Goal: Register for event/course

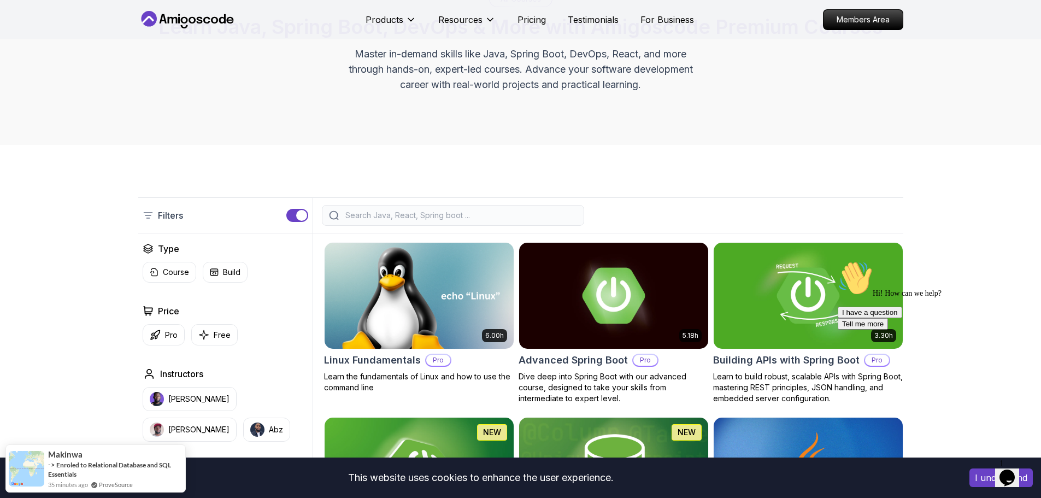
scroll to position [55, 0]
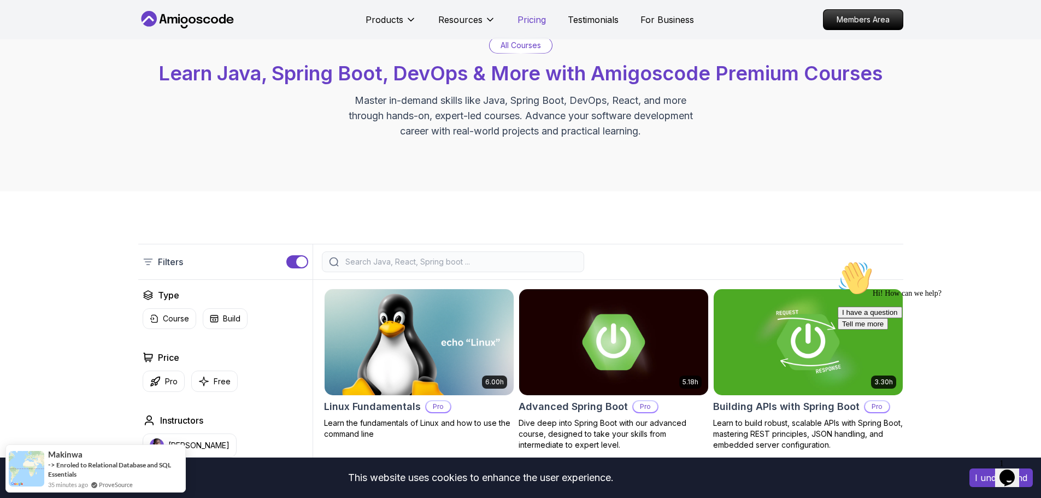
click at [536, 19] on p "Pricing" at bounding box center [531, 19] width 28 height 13
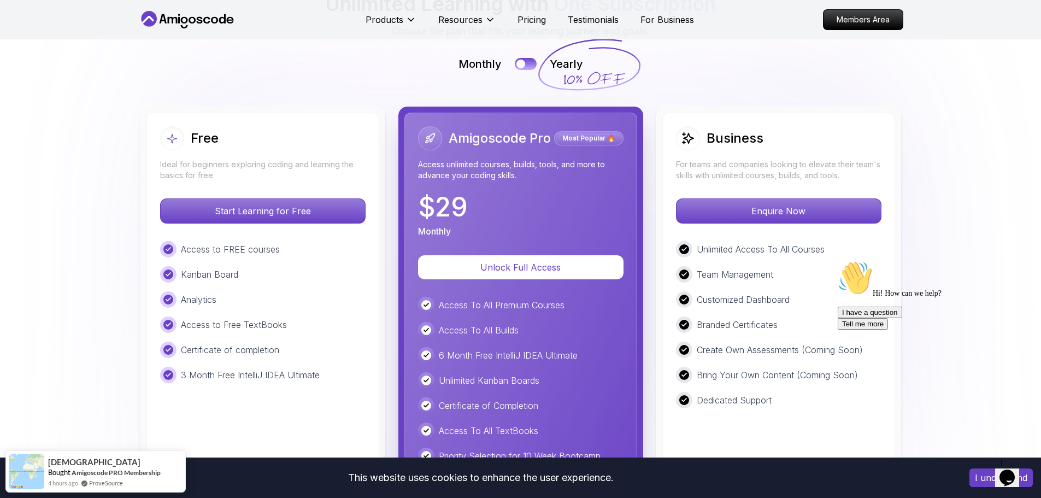
scroll to position [2503, 0]
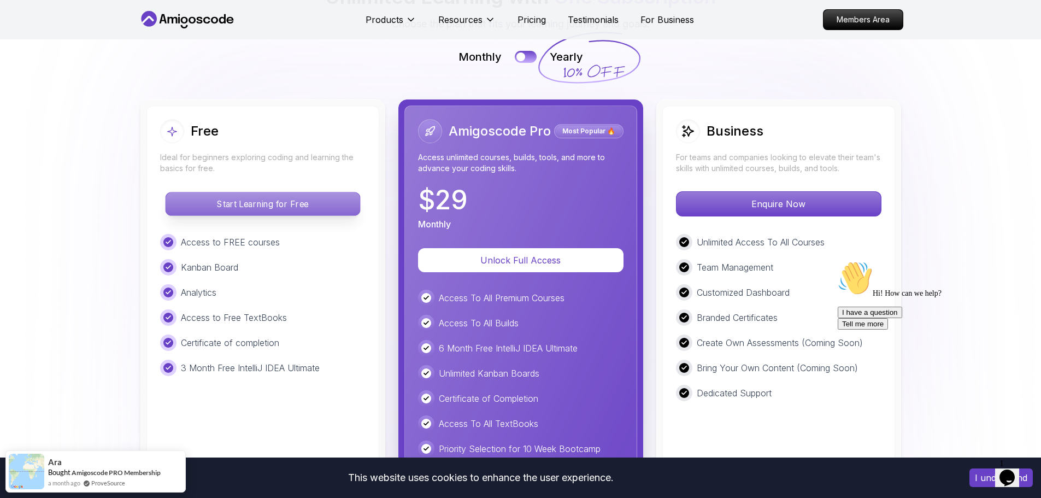
click at [304, 192] on p "Start Learning for Free" at bounding box center [263, 203] width 194 height 23
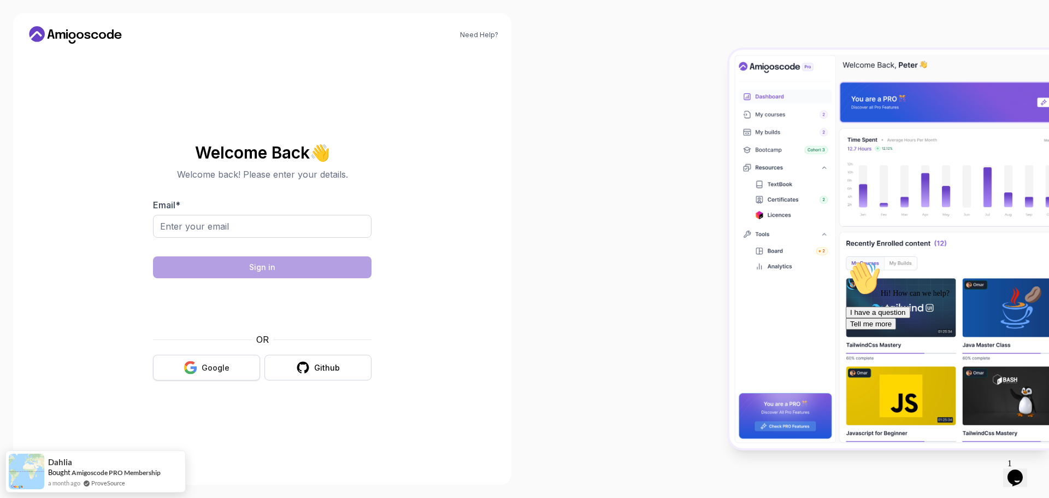
click at [215, 370] on div "Google" at bounding box center [216, 367] width 28 height 11
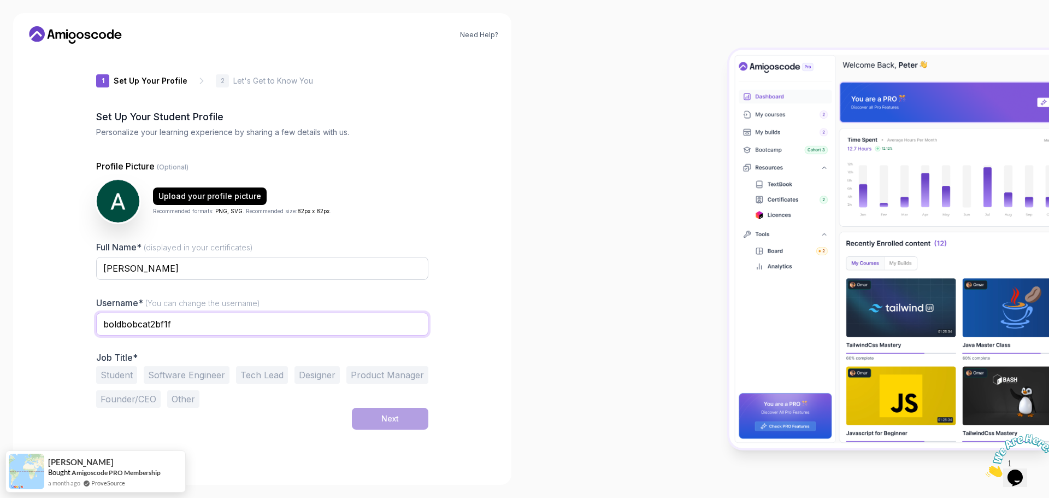
drag, startPoint x: 174, startPoint y: 323, endPoint x: 91, endPoint y: 330, distance: 83.4
click at [91, 330] on div "1 Set Up Your Profile 1 Set Up Your Profile 2 Let's Get to Know You Set Up Your…" at bounding box center [262, 261] width 367 height 419
click at [49, 384] on div "Need Help? 1 Set Up Your Profile 1 Set Up Your Profile 2 Let's Get to Know You …" at bounding box center [262, 249] width 498 height 472
click at [151, 327] on input "adrian" at bounding box center [262, 324] width 332 height 23
click at [113, 374] on button "Student" at bounding box center [116, 374] width 41 height 17
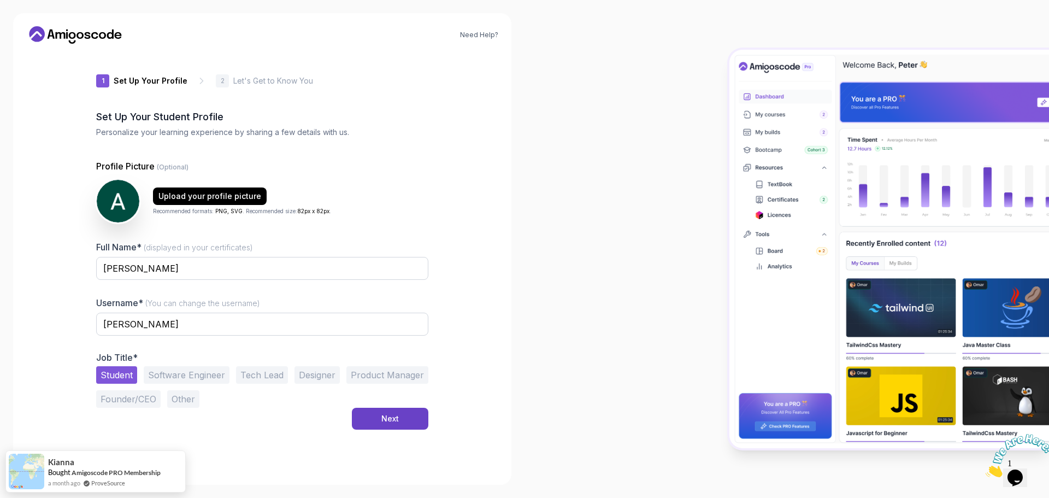
click at [113, 374] on button "Student" at bounding box center [116, 374] width 41 height 17
click at [177, 398] on button "Other" at bounding box center [183, 398] width 32 height 17
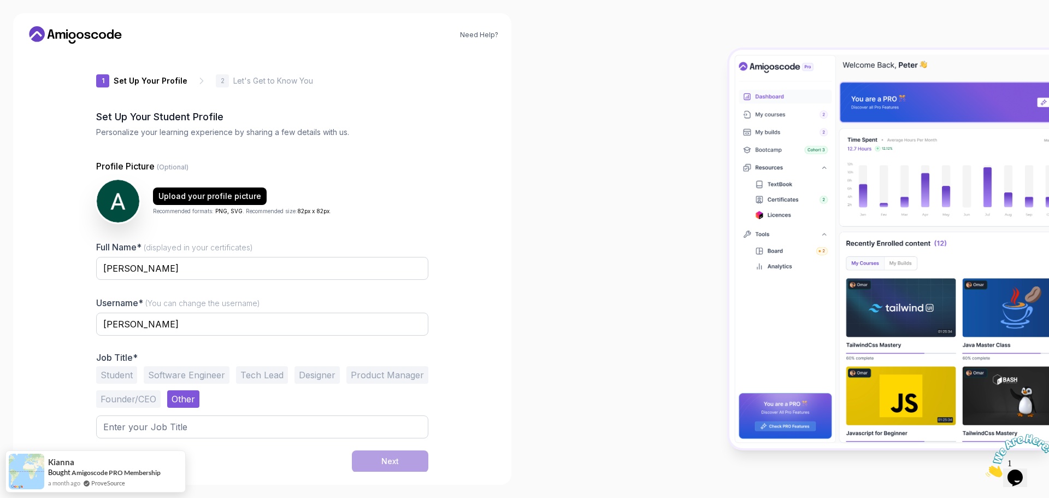
click at [178, 378] on button "Software Engineer" at bounding box center [187, 374] width 86 height 17
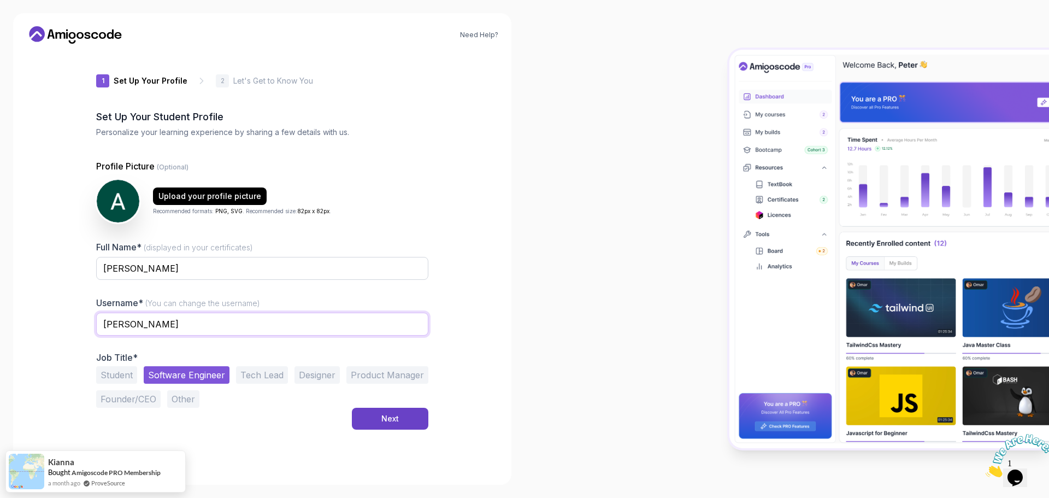
click at [106, 327] on input "adrian" at bounding box center [262, 324] width 332 height 23
type input "Adrian"
click at [183, 403] on button "Other" at bounding box center [183, 398] width 32 height 17
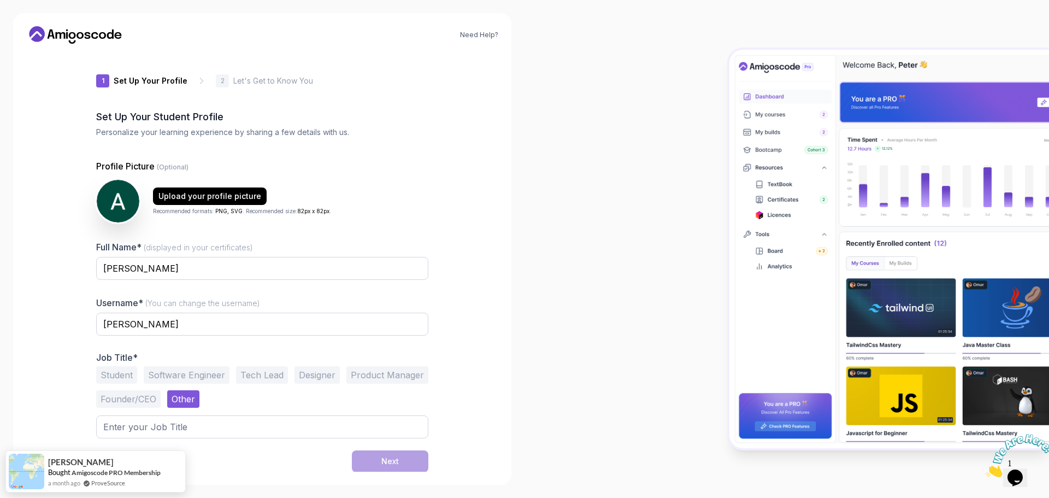
click at [192, 374] on button "Software Engineer" at bounding box center [187, 374] width 86 height 17
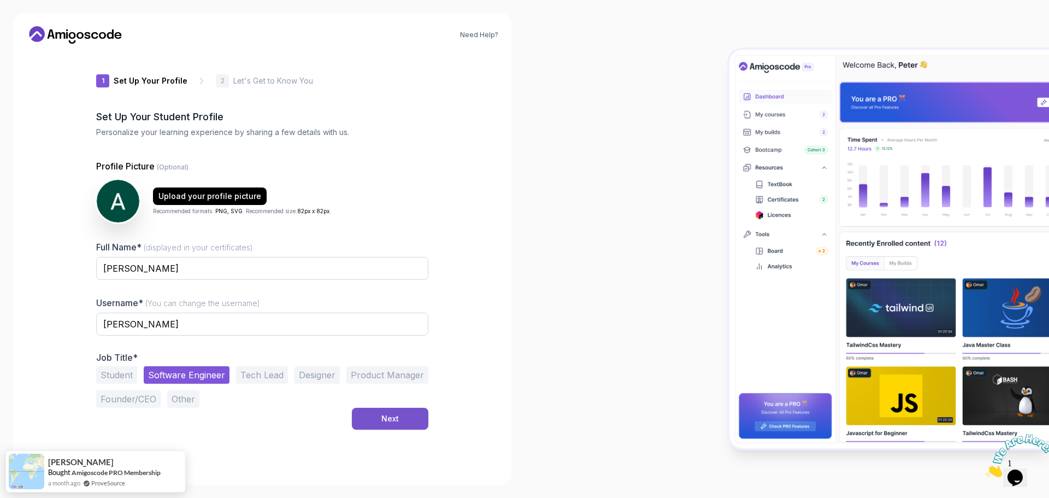
click at [399, 419] on button "Next" at bounding box center [390, 419] width 77 height 22
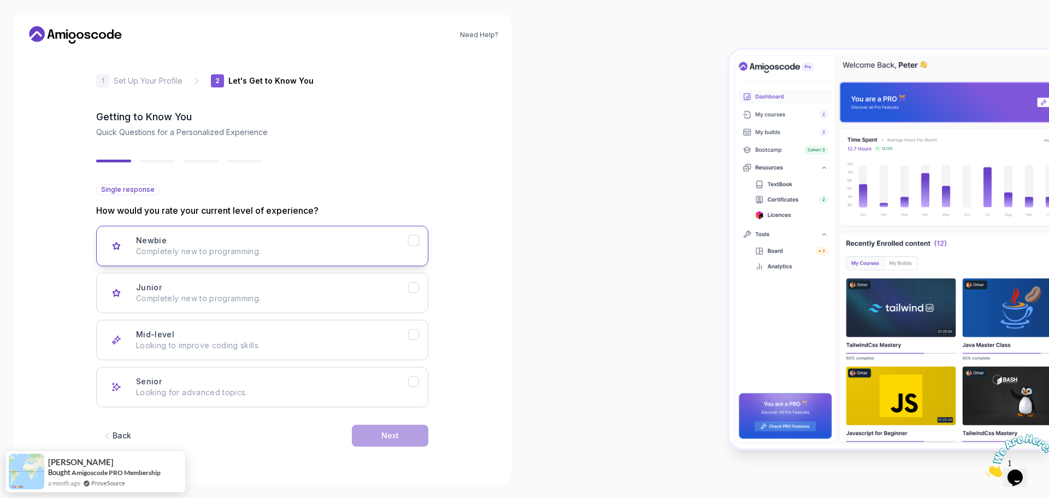
click at [236, 244] on div "Newbie Completely new to programming." at bounding box center [272, 246] width 272 height 22
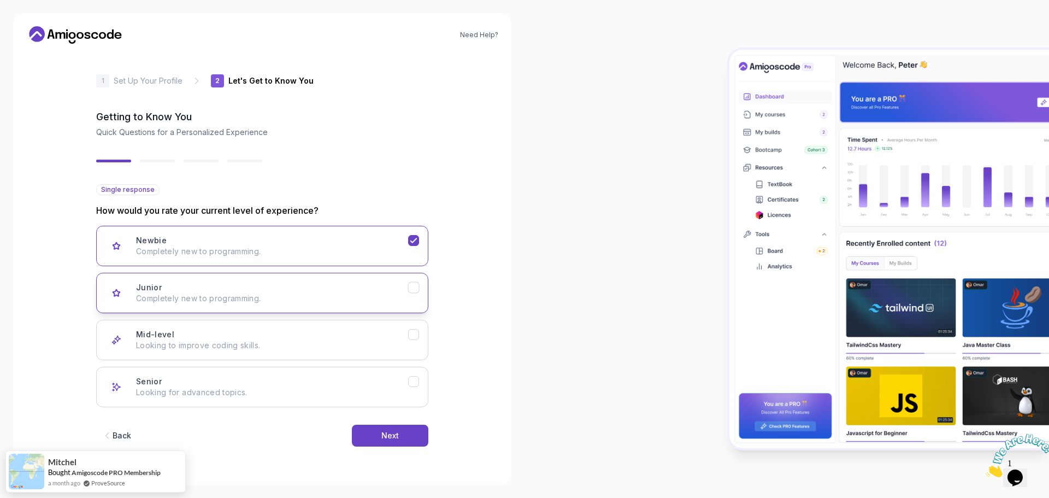
click at [300, 296] on p "Completely new to programming." at bounding box center [272, 298] width 272 height 11
click at [385, 435] on div "Next" at bounding box center [389, 435] width 17 height 11
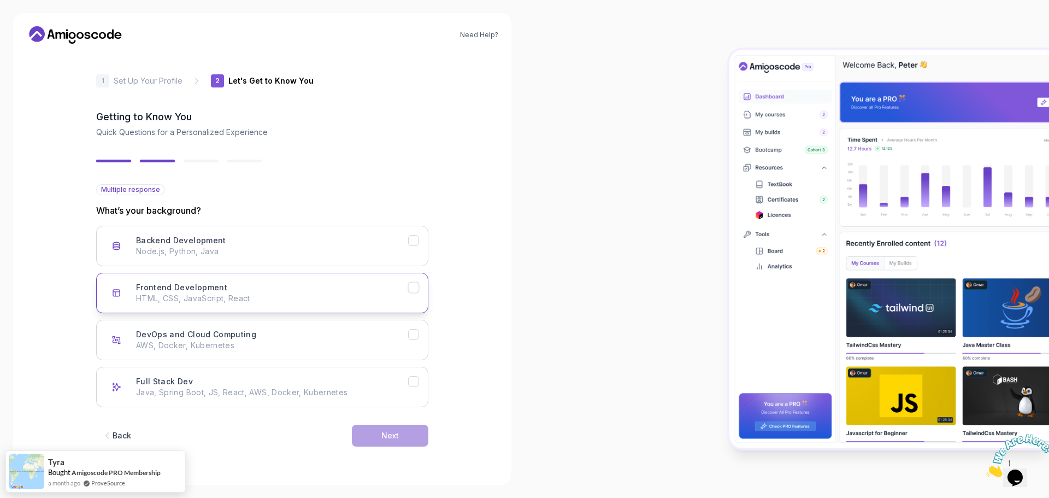
click at [236, 292] on div "Frontend Development HTML, CSS, JavaScript, React" at bounding box center [272, 293] width 272 height 22
click at [402, 433] on button "Next" at bounding box center [390, 436] width 77 height 22
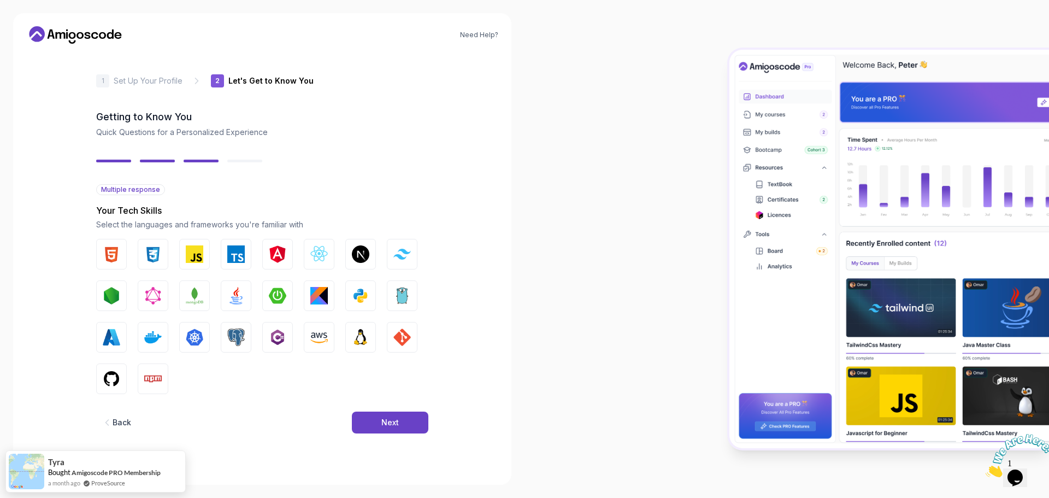
click at [132, 425] on button "Back" at bounding box center [116, 422] width 40 height 22
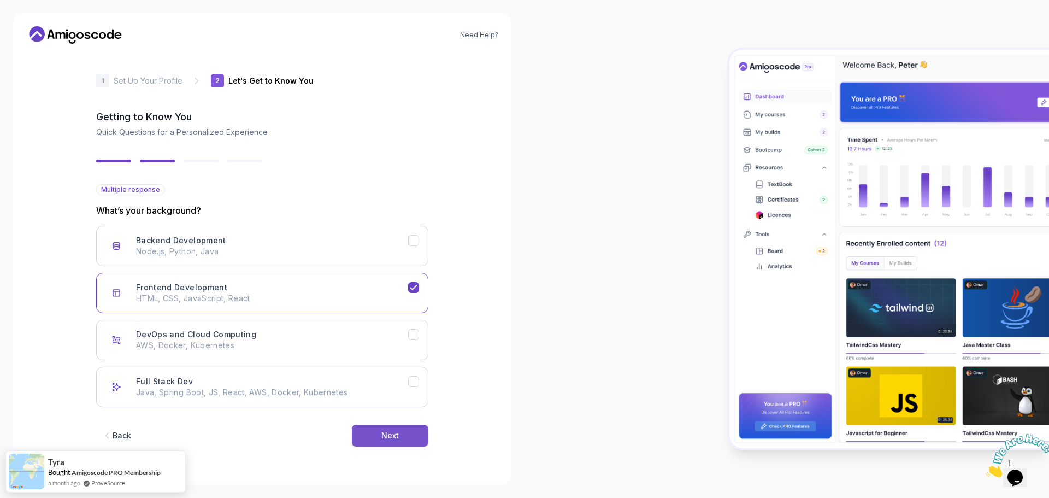
click at [395, 434] on div "Next" at bounding box center [389, 435] width 17 height 11
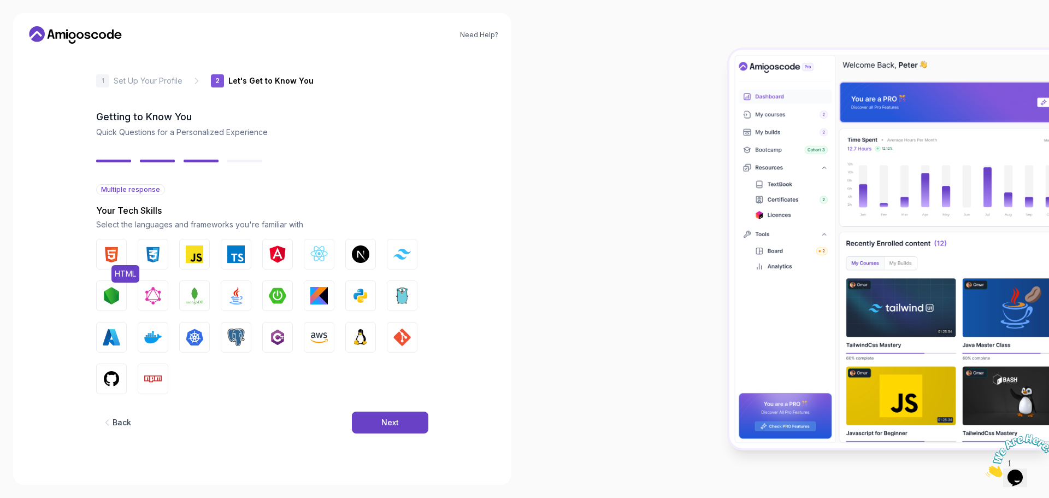
click at [109, 264] on button "HTML" at bounding box center [111, 254] width 31 height 31
click at [148, 257] on img "button" at bounding box center [152, 253] width 17 height 17
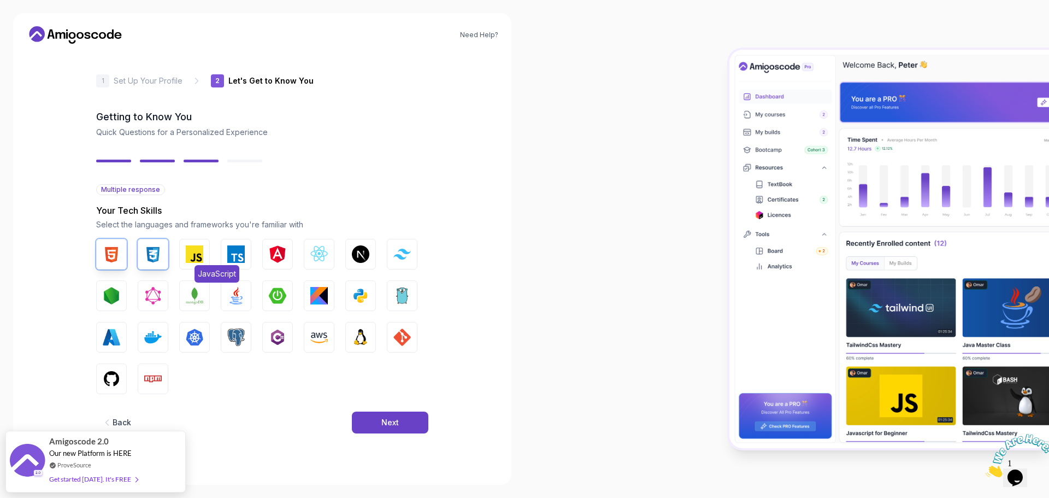
click at [192, 251] on img "button" at bounding box center [194, 253] width 17 height 17
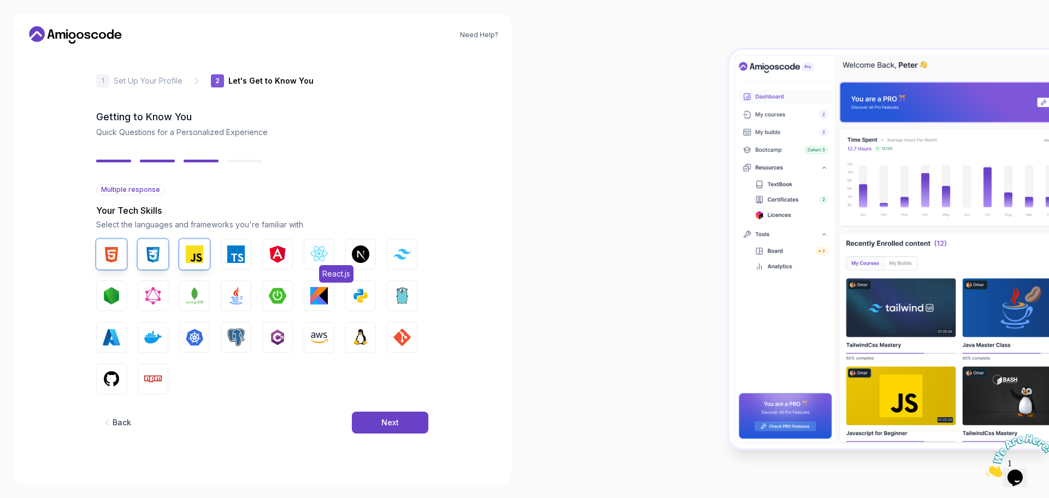
click at [325, 258] on img "button" at bounding box center [318, 253] width 17 height 17
click at [409, 422] on button "Next" at bounding box center [390, 422] width 77 height 22
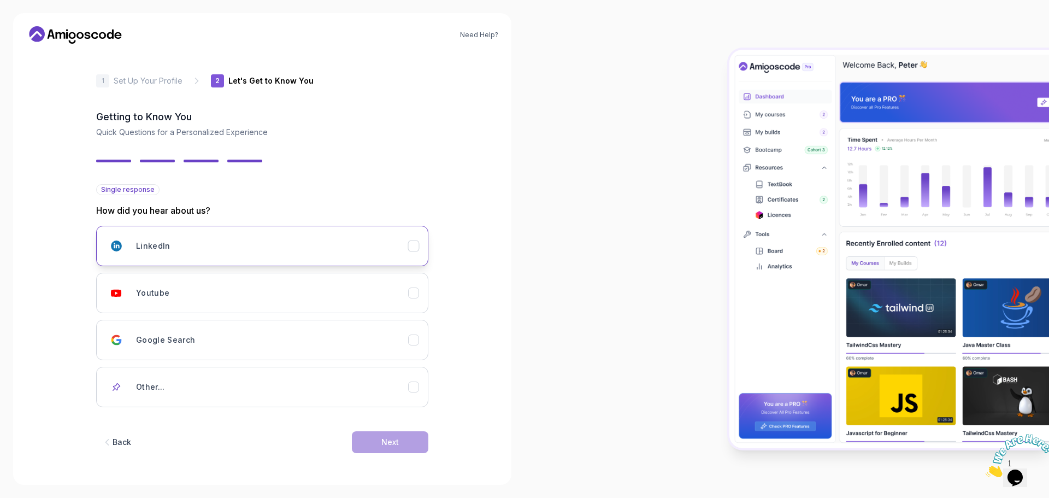
click at [243, 249] on div "LinkedIn" at bounding box center [272, 246] width 272 height 22
click at [271, 347] on div "Google Search" at bounding box center [272, 340] width 272 height 22
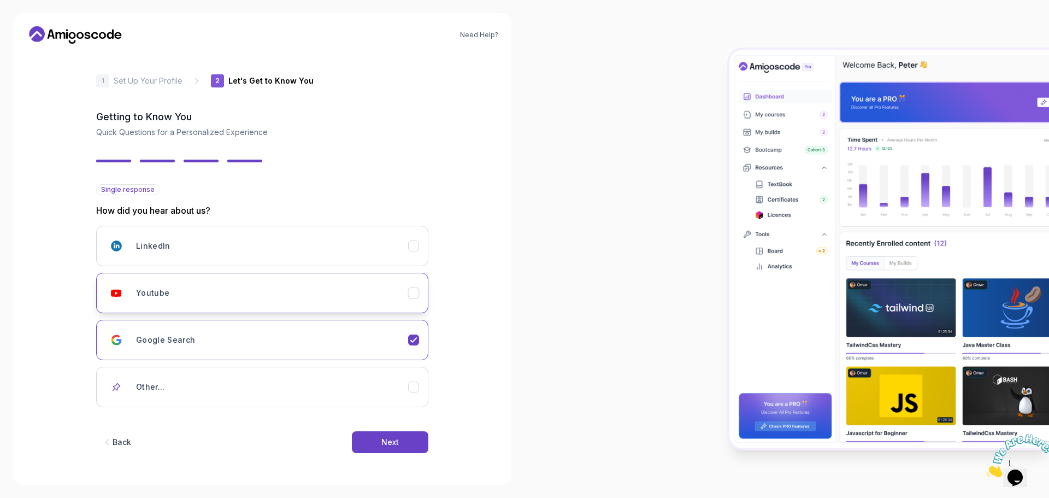
click at [293, 300] on div "Youtube" at bounding box center [272, 293] width 272 height 22
click at [410, 438] on button "Next" at bounding box center [390, 442] width 77 height 22
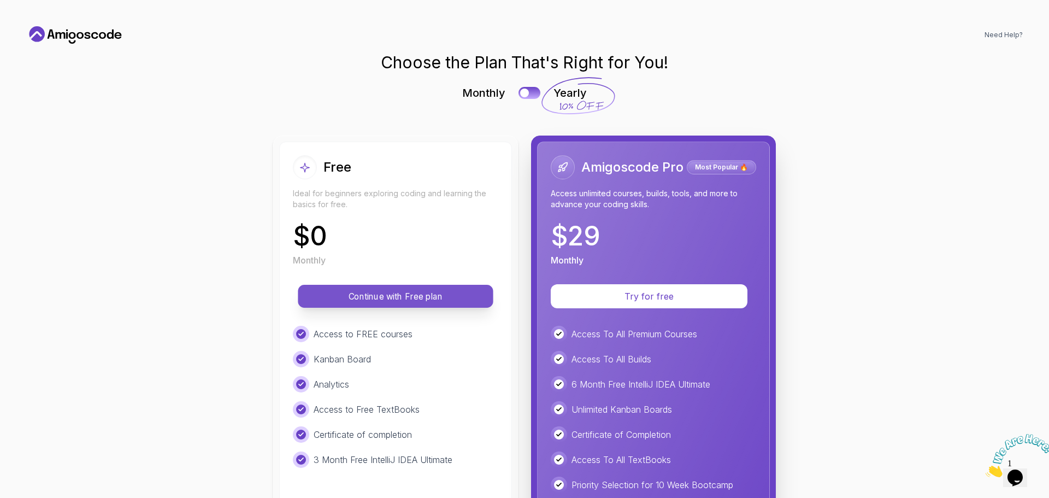
scroll to position [183, 0]
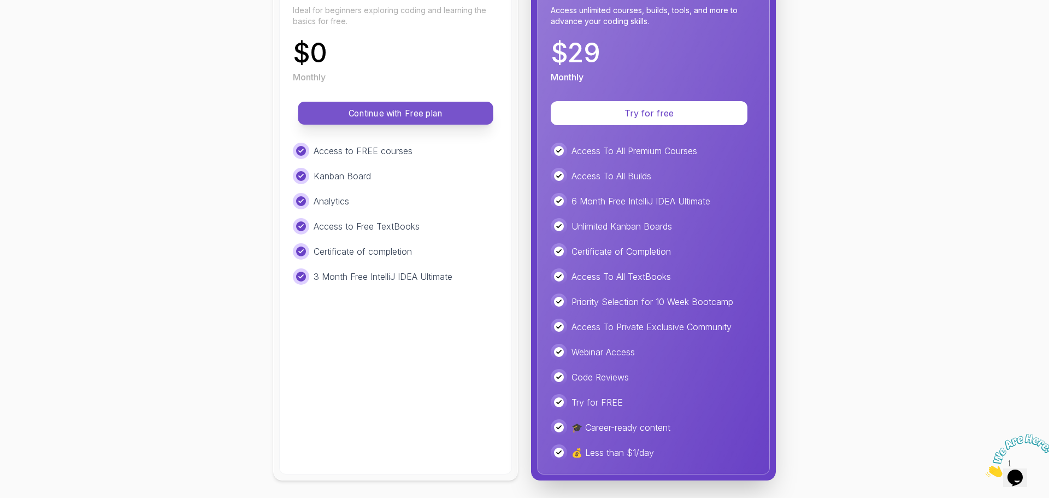
click at [445, 116] on p "Continue with Free plan" at bounding box center [395, 113] width 170 height 13
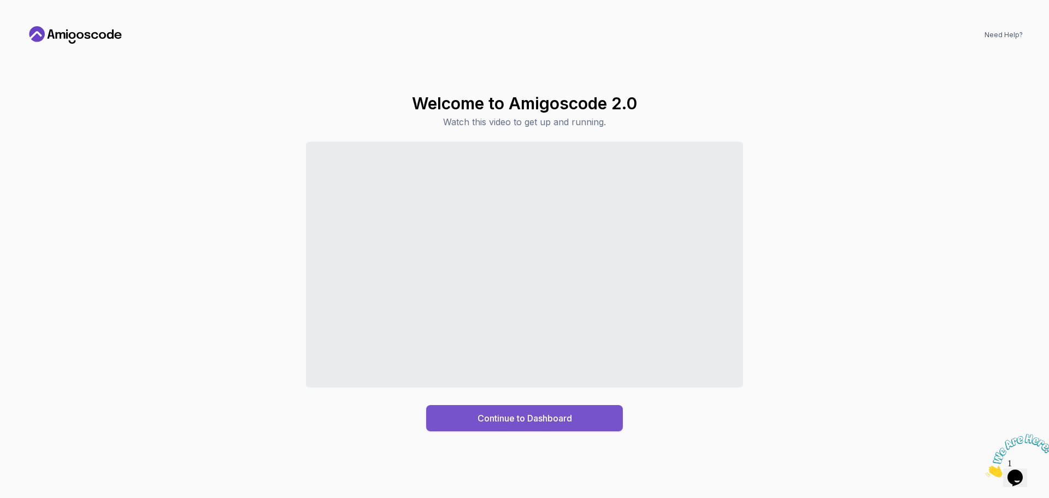
click at [595, 422] on button "Continue to Dashboard" at bounding box center [524, 418] width 197 height 26
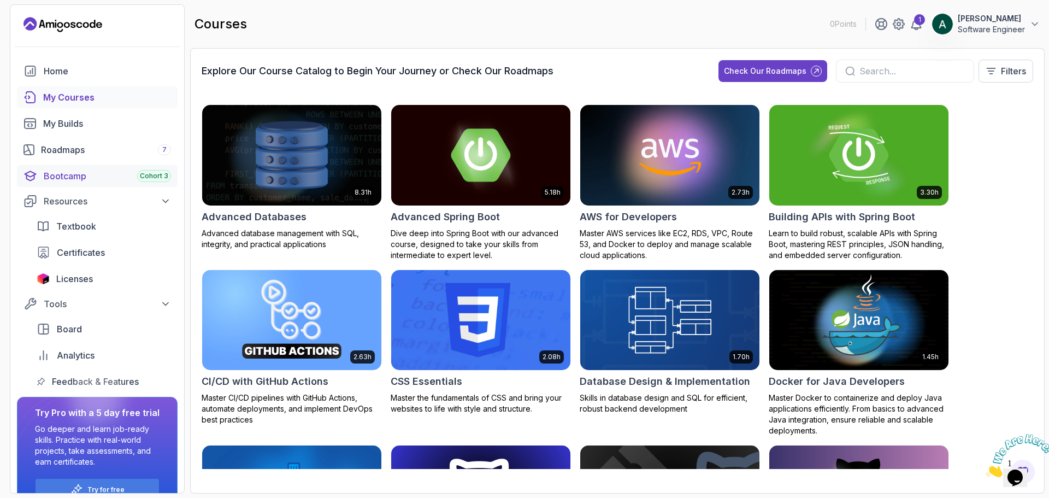
click at [65, 179] on div "Bootcamp Cohort 3" at bounding box center [107, 175] width 127 height 13
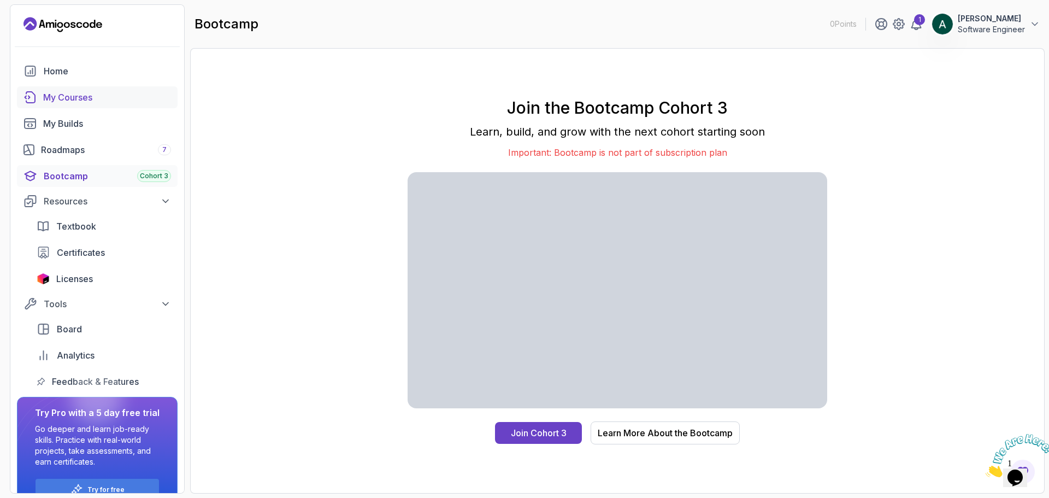
click at [70, 97] on div "My Courses" at bounding box center [107, 97] width 128 height 13
